Goal: Understand process/instructions: Learn about a topic

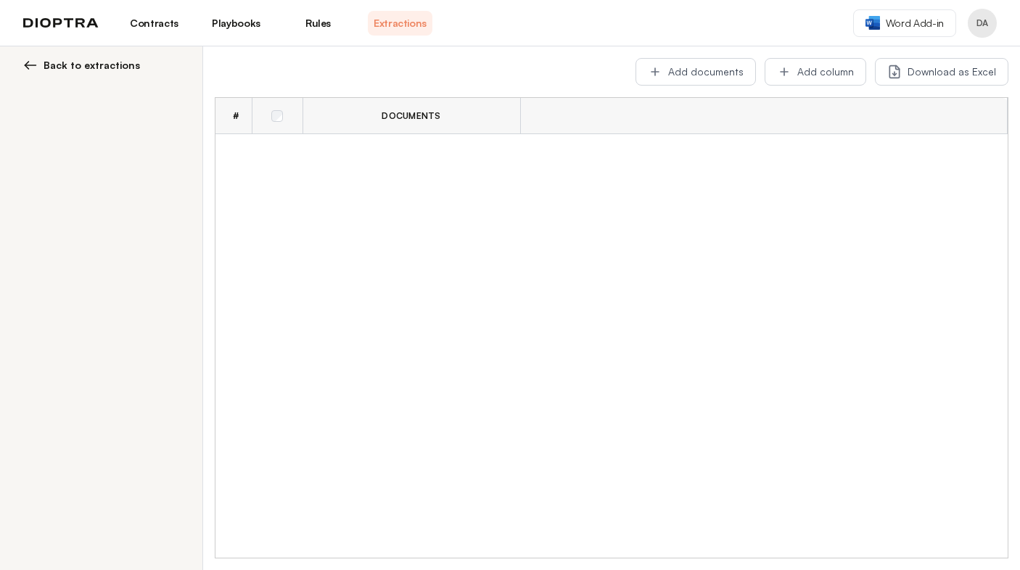
click at [103, 70] on span "Back to extractions" at bounding box center [92, 65] width 97 height 15
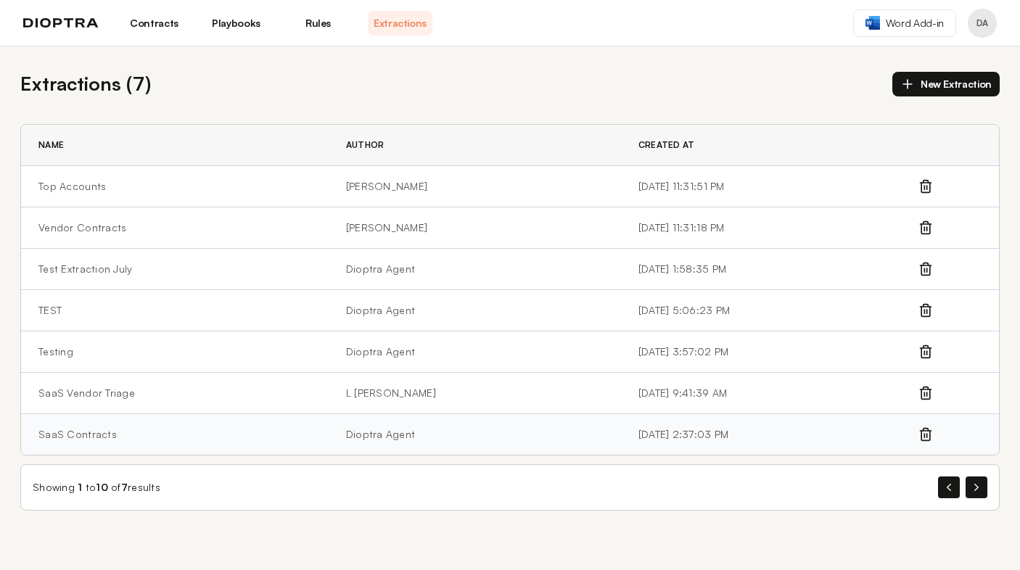
click at [142, 440] on td "SaaS Contracts" at bounding box center [175, 434] width 308 height 41
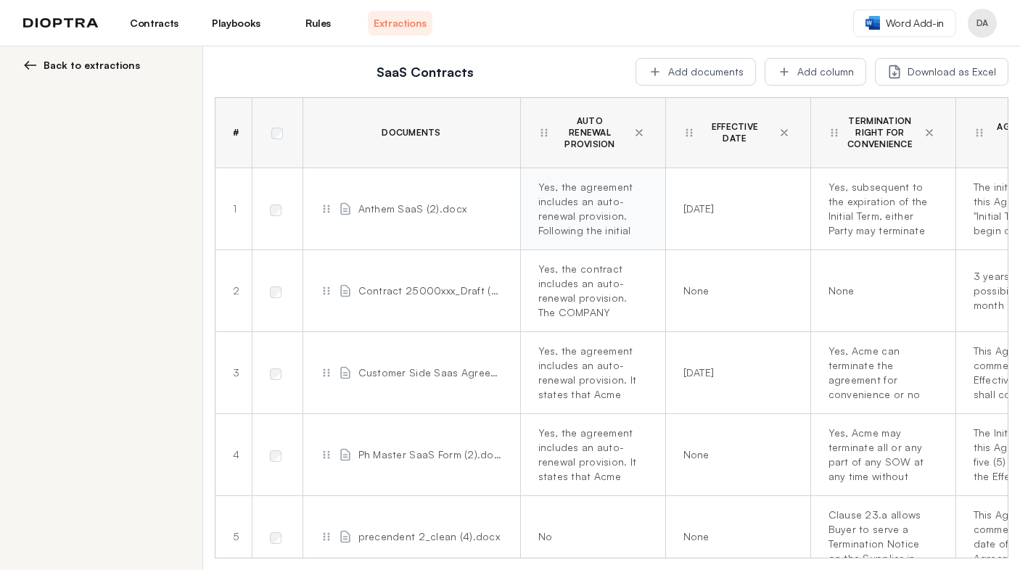
click at [546, 190] on div "Yes, the agreement includes an auto-renewal provision. Following the initial te…" at bounding box center [590, 209] width 104 height 58
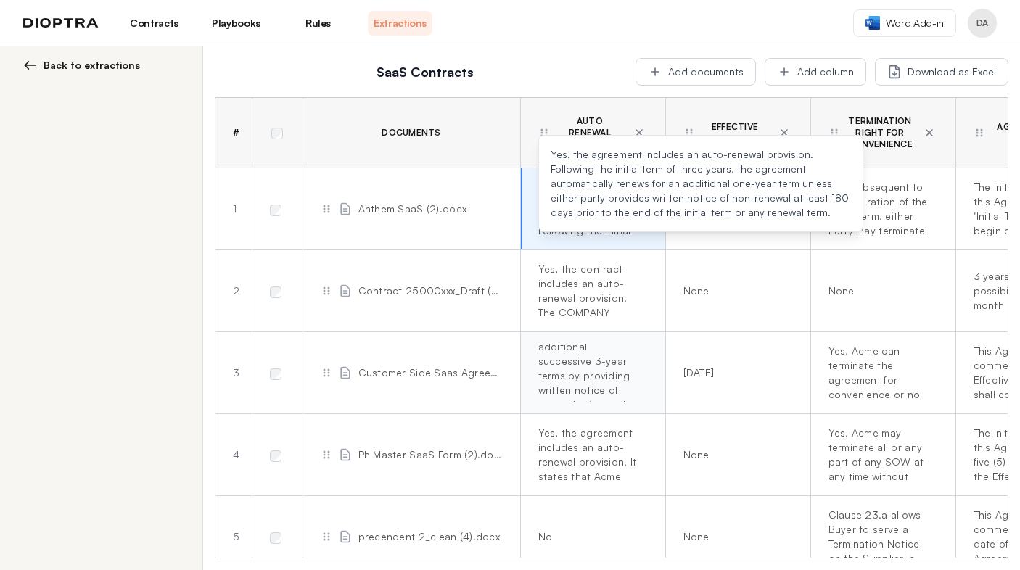
scroll to position [102, 0]
click at [546, 79] on h2 "SaaS Contracts" at bounding box center [426, 72] width 404 height 20
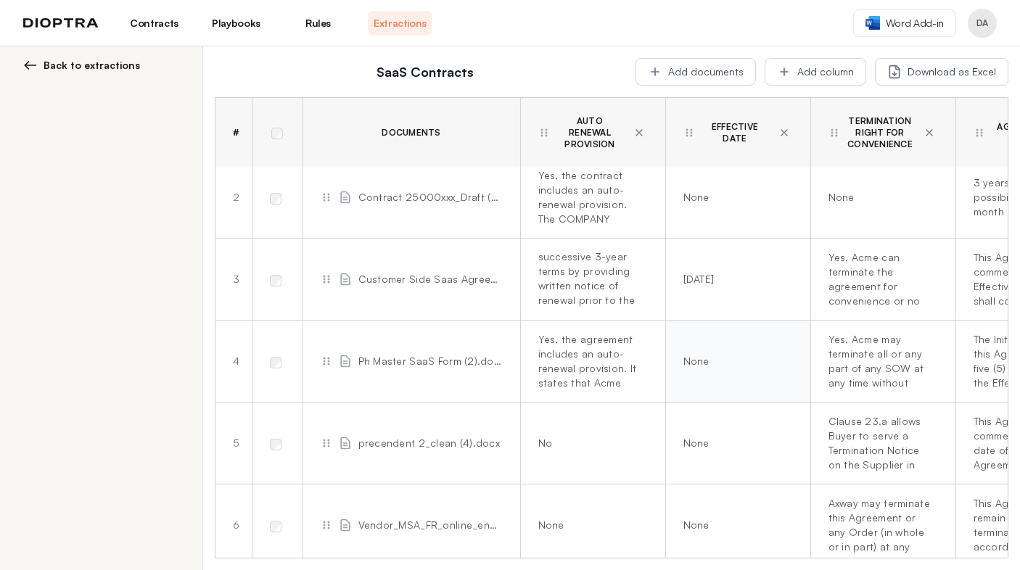
scroll to position [0, 0]
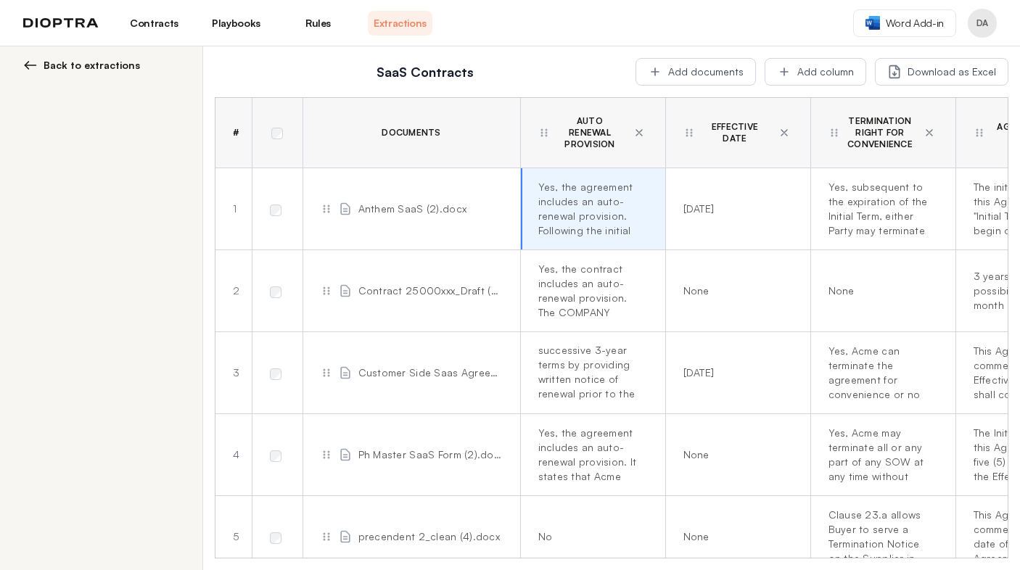
click at [233, 22] on link "Playbooks" at bounding box center [236, 23] width 65 height 25
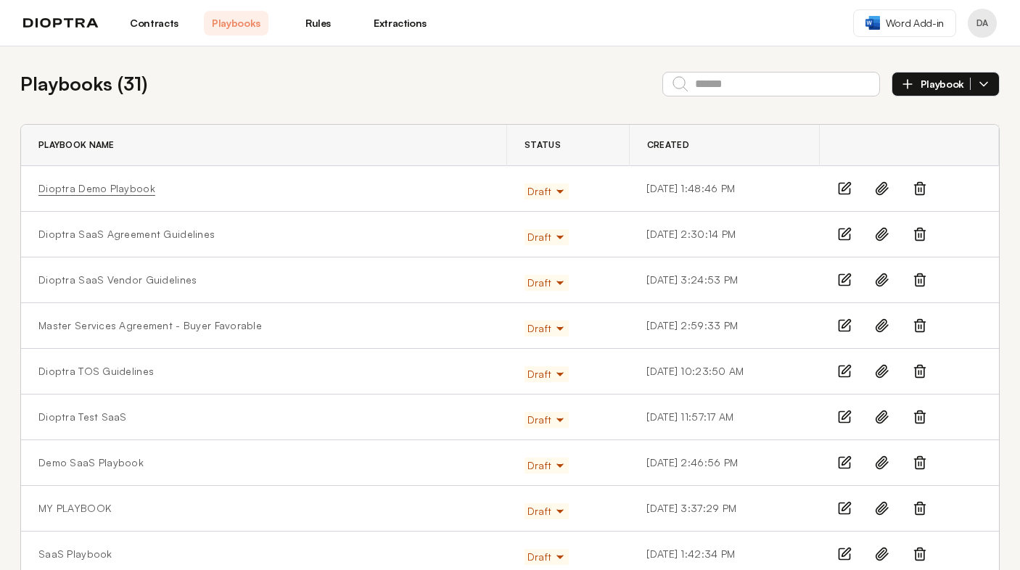
click at [94, 188] on link "Dioptra Demo Playbook" at bounding box center [96, 188] width 117 height 15
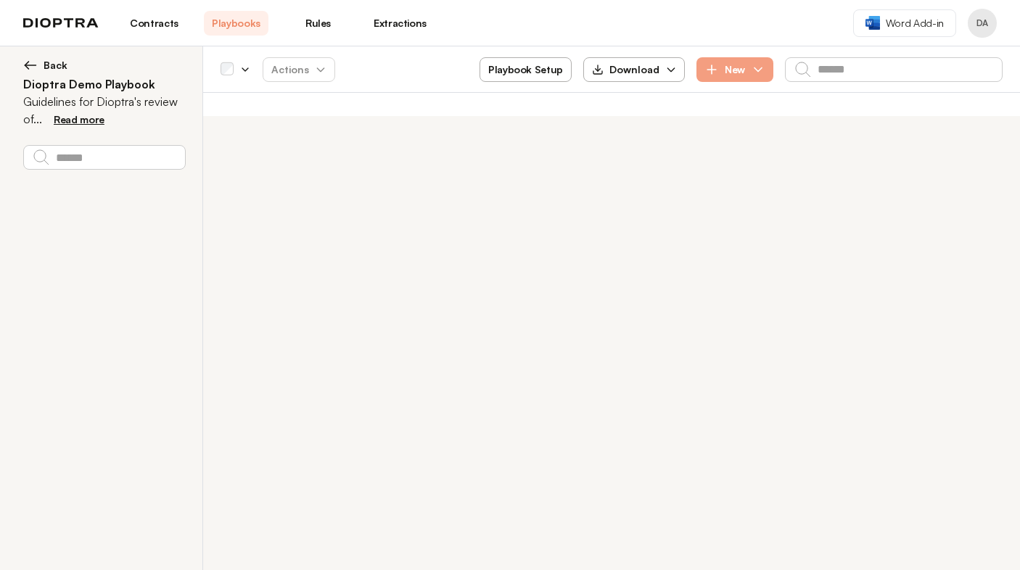
click at [546, 69] on button "Playbook Setup" at bounding box center [526, 69] width 92 height 25
select select "******"
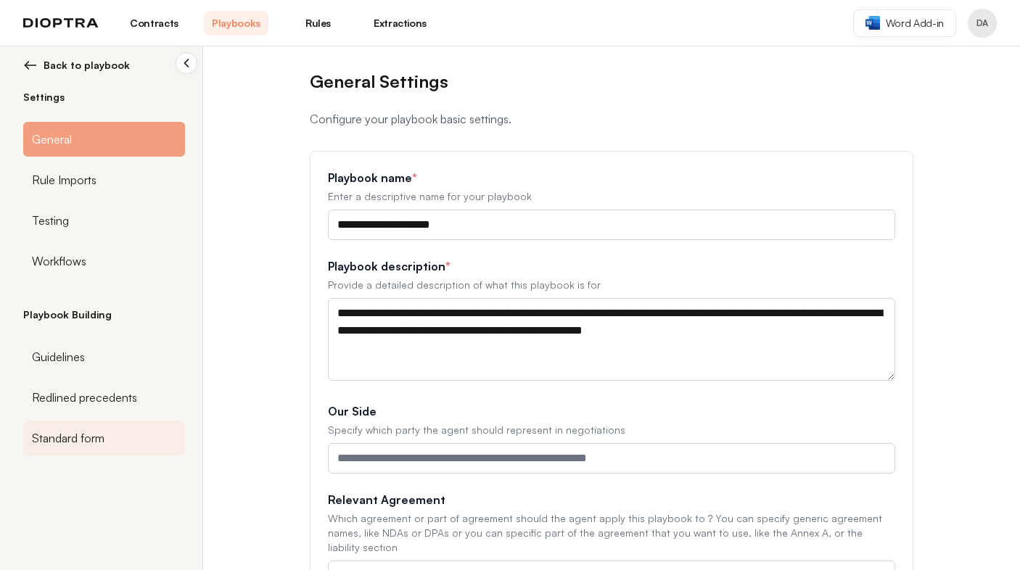
click at [56, 437] on span "Standard form" at bounding box center [68, 438] width 73 height 17
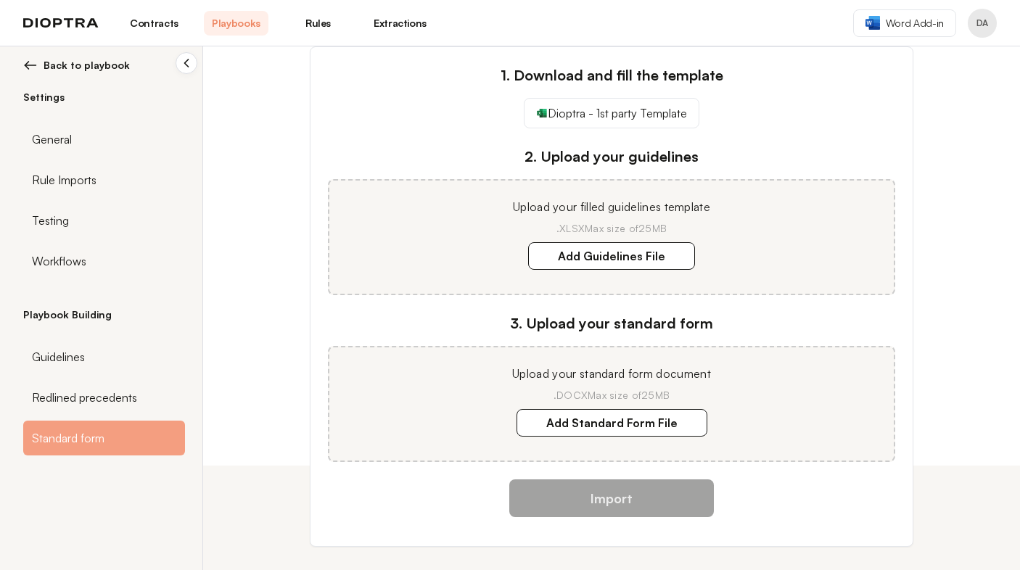
scroll to position [112, 0]
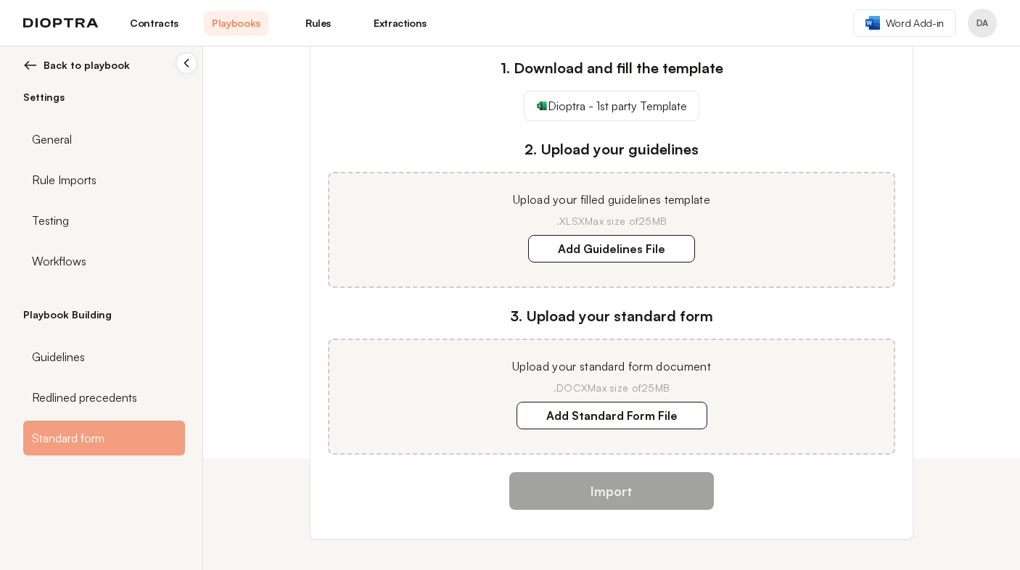
click at [91, 67] on span "Back to playbook" at bounding box center [87, 65] width 86 height 15
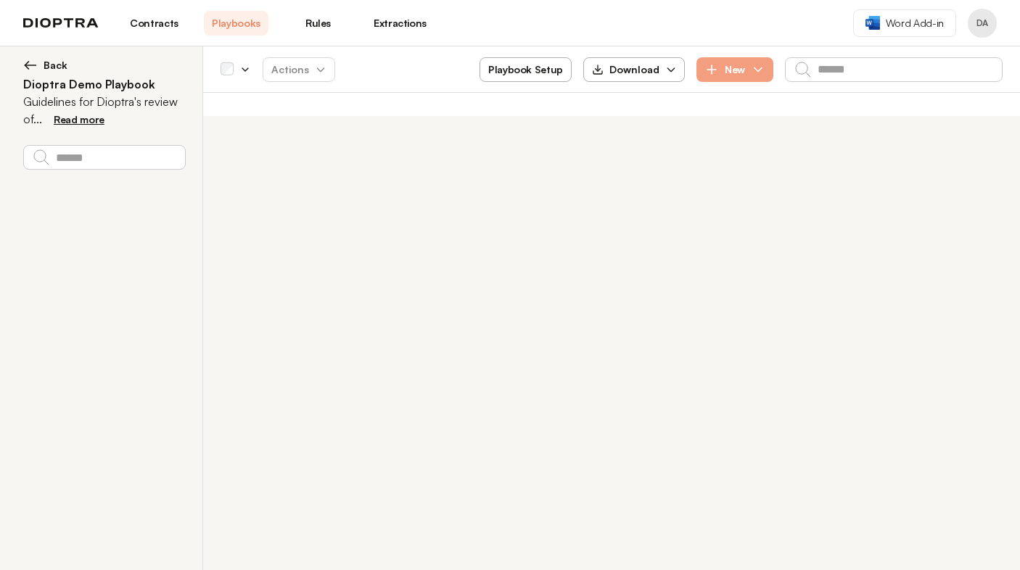
click at [50, 64] on span "Back" at bounding box center [56, 65] width 24 height 15
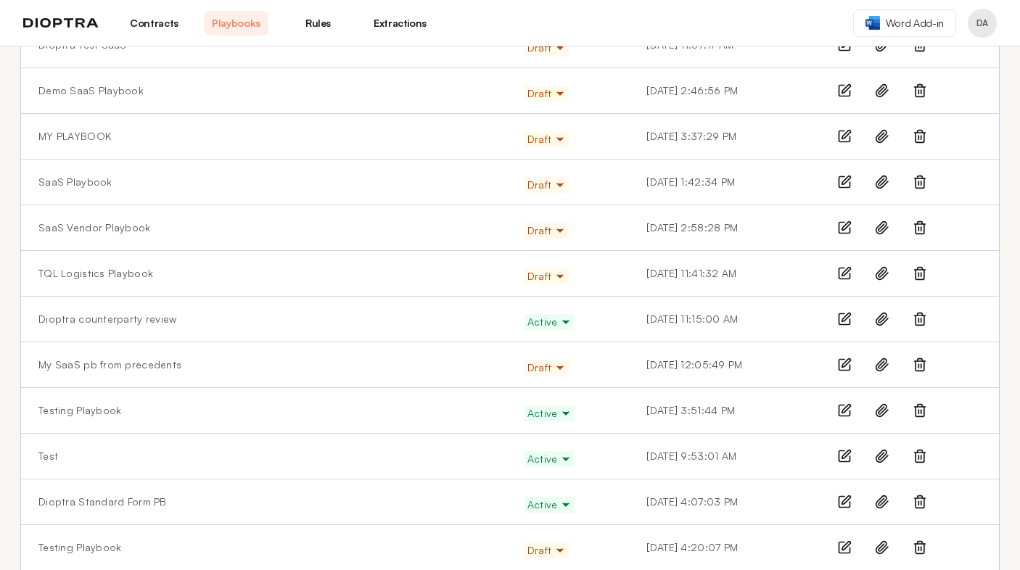
scroll to position [434, 0]
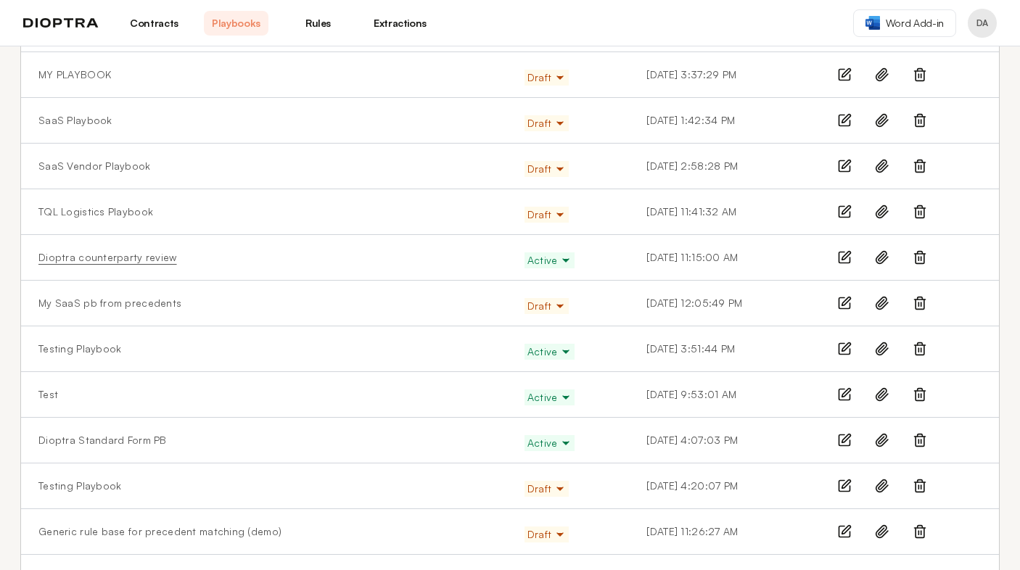
click at [84, 258] on link "Dioptra counterparty review" at bounding box center [107, 257] width 139 height 15
